Goal: Information Seeking & Learning: Find specific fact

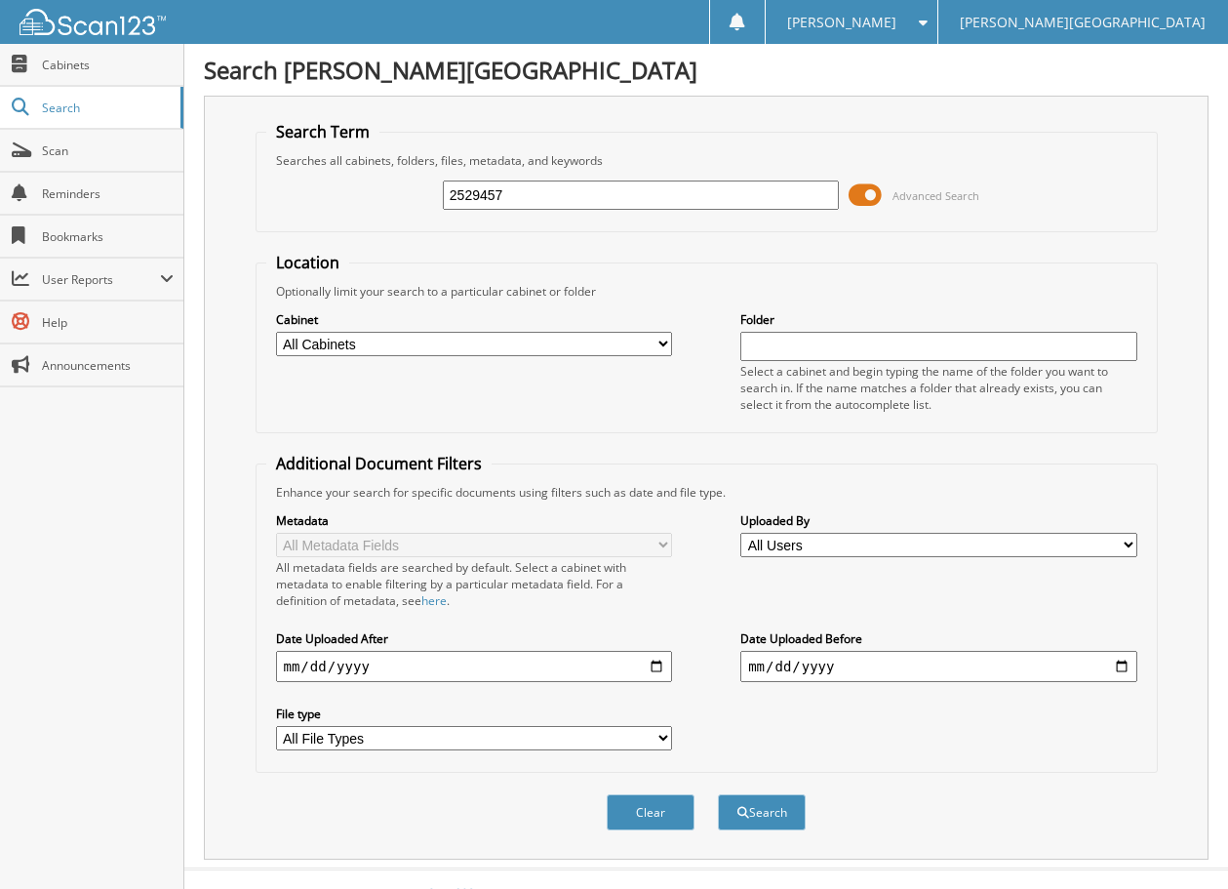
type input "2529457"
click at [718, 794] on button "Search" at bounding box center [762, 812] width 88 height 36
click at [579, 197] on input "2529457" at bounding box center [641, 194] width 396 height 29
type input "U15911"
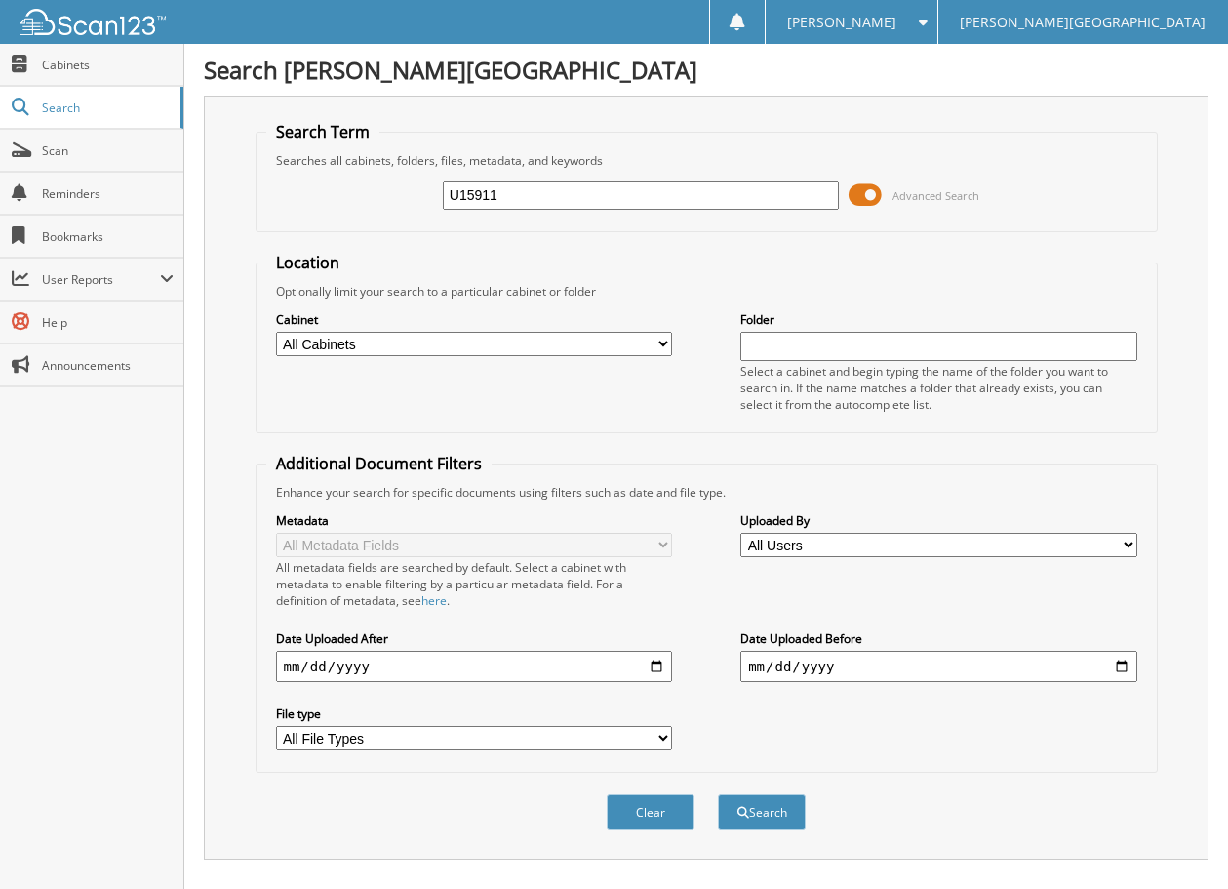
click at [718, 794] on button "Search" at bounding box center [762, 812] width 88 height 36
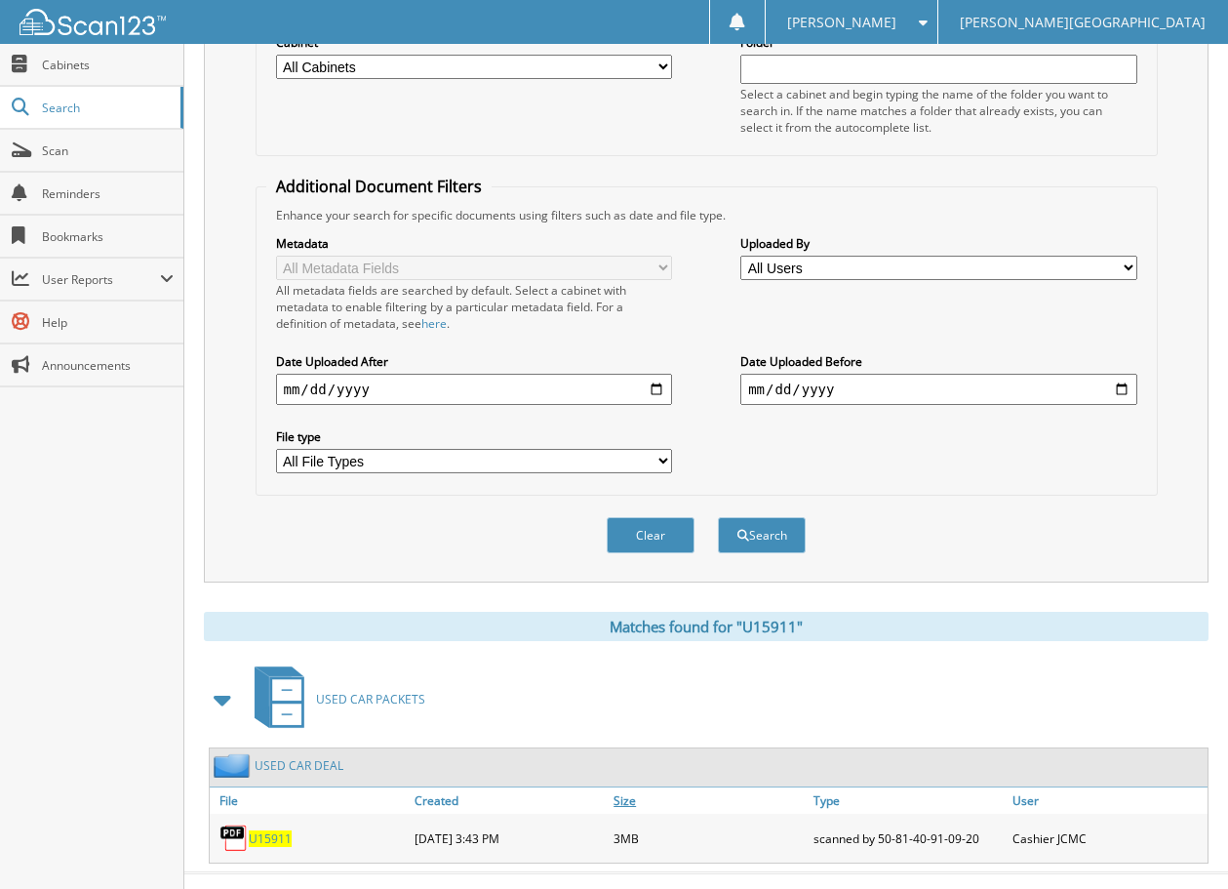
scroll to position [311, 0]
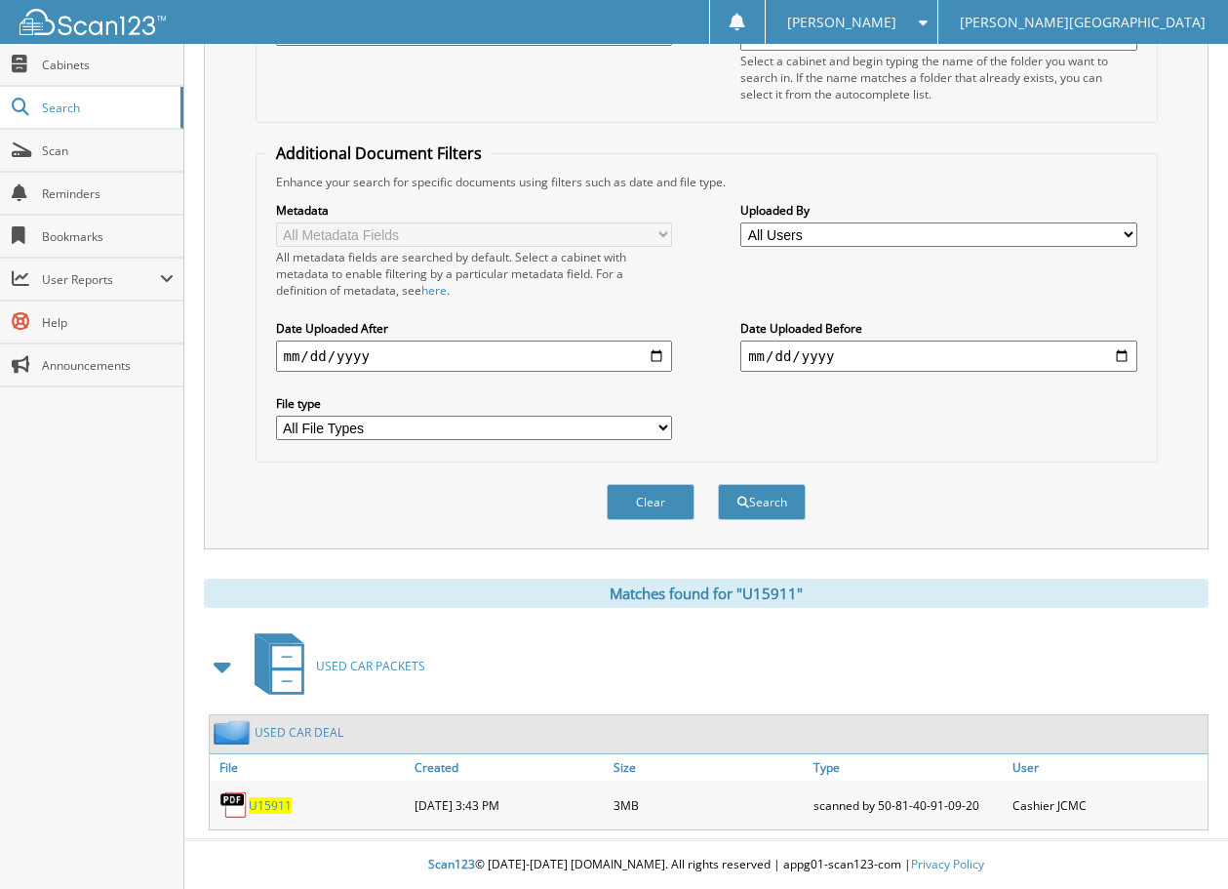
click at [313, 731] on link "USED CAR DEAL" at bounding box center [299, 732] width 89 height 17
